Goal: Task Accomplishment & Management: Use online tool/utility

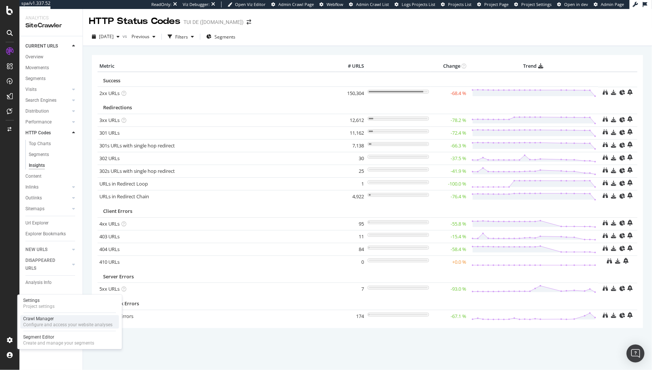
click at [33, 324] on div "Configure and access your website analyses" at bounding box center [67, 325] width 89 height 6
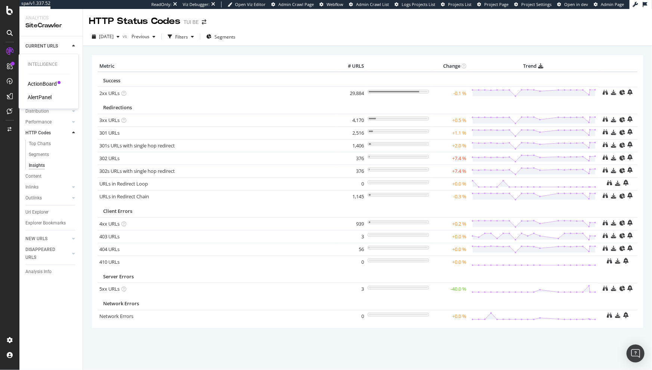
click at [44, 82] on div "ActionBoard" at bounding box center [42, 83] width 29 height 7
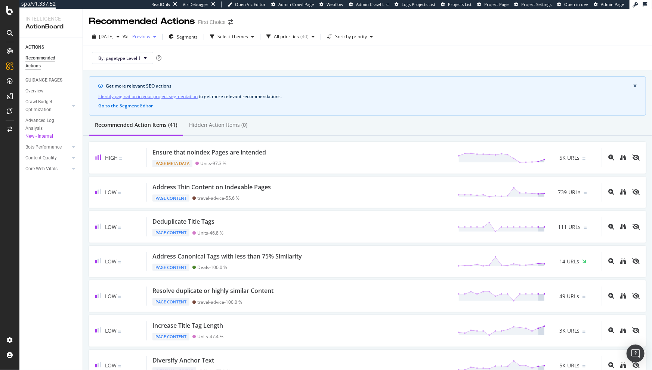
click at [159, 37] on div "button" at bounding box center [154, 36] width 9 height 4
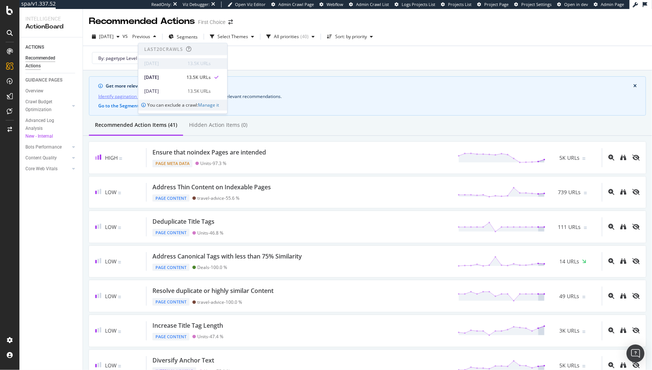
click at [178, 61] on div "2025 Oct. 2nd" at bounding box center [163, 63] width 39 height 7
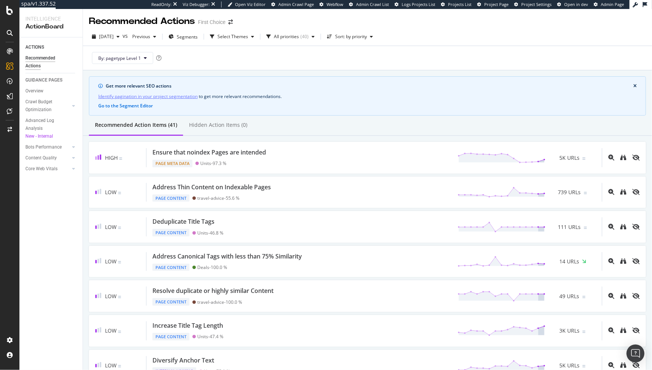
click at [260, 61] on div "By: pagetype Level 1" at bounding box center [367, 58] width 557 height 24
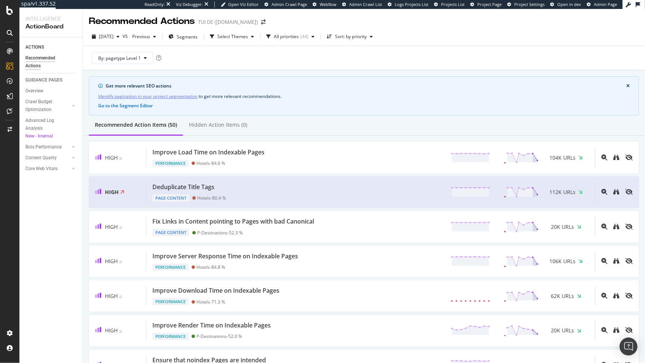
click at [462, 124] on div "Recommended Action Items (50) Hidden Action Items (0)" at bounding box center [364, 125] width 562 height 20
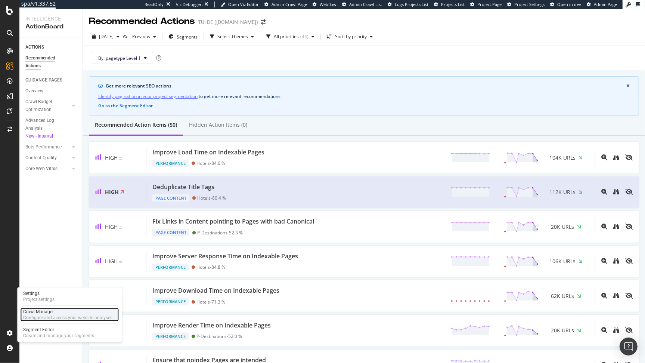
click at [39, 317] on div "Configure and access your website analyses" at bounding box center [67, 318] width 89 height 6
